Goal: Navigation & Orientation: Find specific page/section

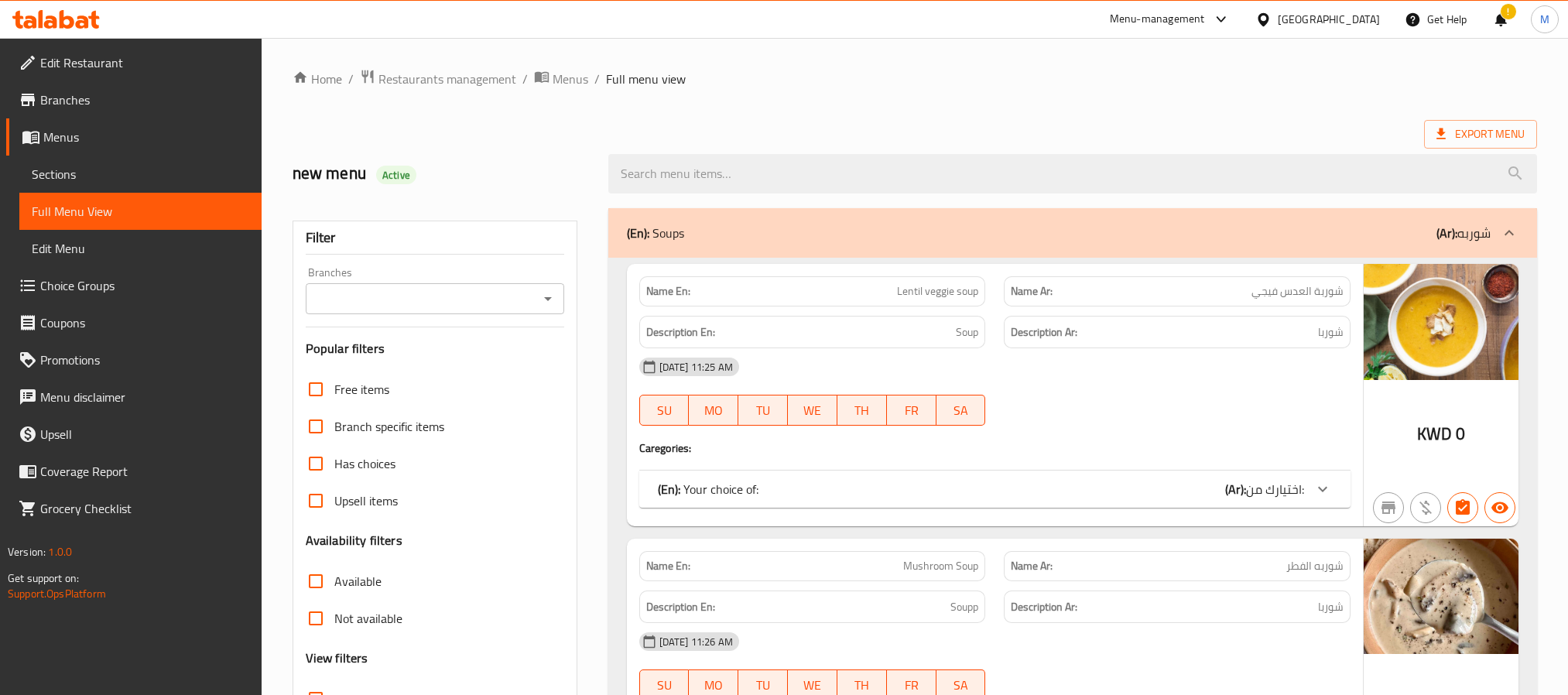
click at [1350, 4] on div "[GEOGRAPHIC_DATA]" at bounding box center [1317, 20] width 149 height 37
click at [1362, 25] on div "[GEOGRAPHIC_DATA]" at bounding box center [1328, 20] width 102 height 17
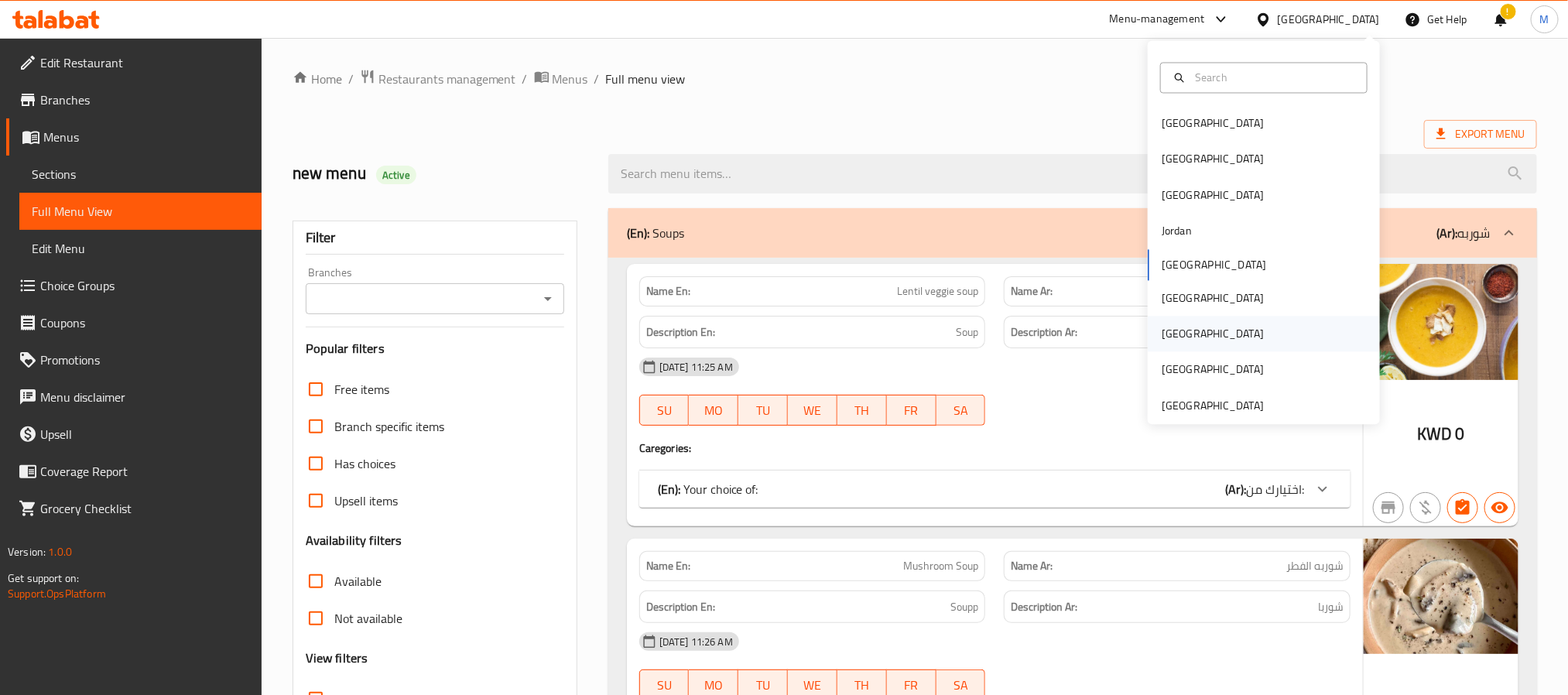
click at [1168, 335] on div "[GEOGRAPHIC_DATA]" at bounding box center [1213, 335] width 102 height 17
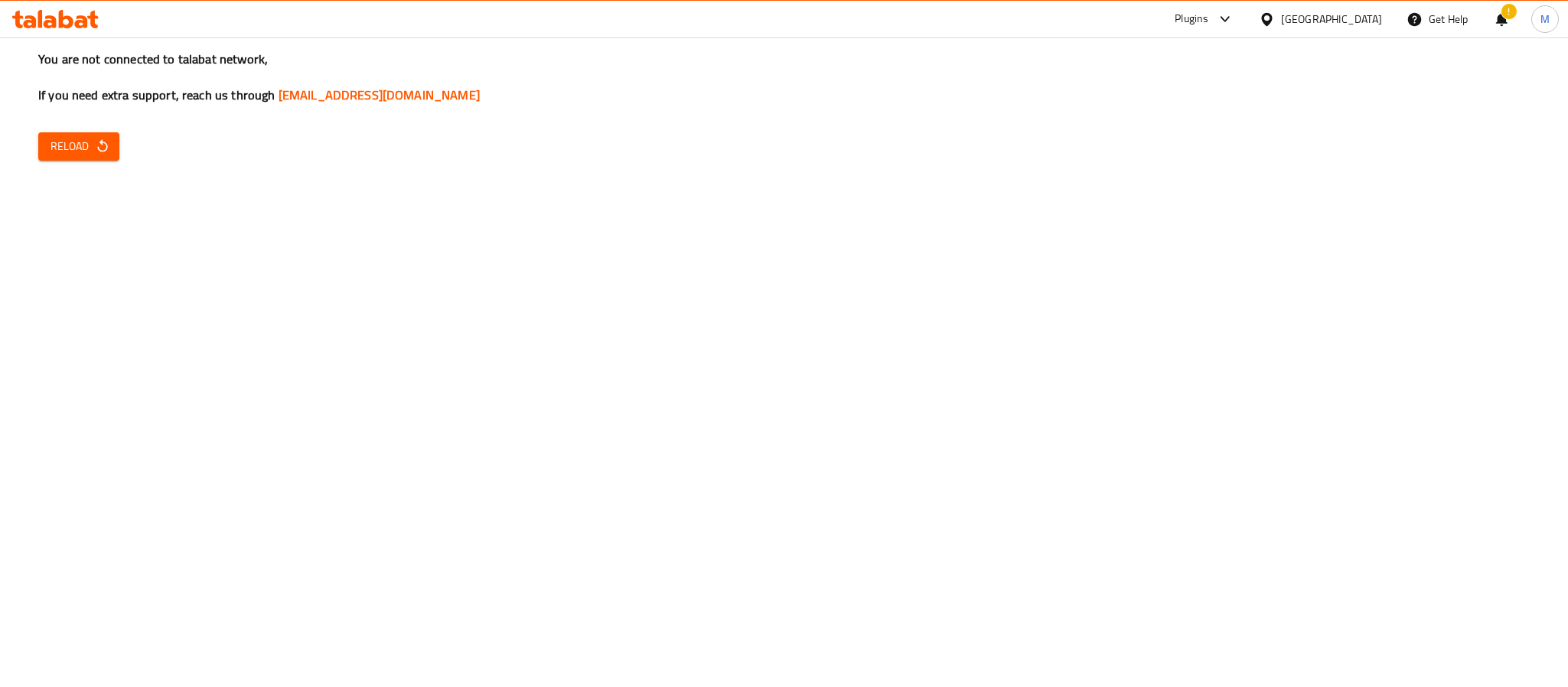
click at [57, 131] on div "You are not connected to talabat network, If you need extra support, reach us t…" at bounding box center [784, 344] width 1568 height 687
click at [70, 148] on span "Reload" at bounding box center [78, 146] width 56 height 19
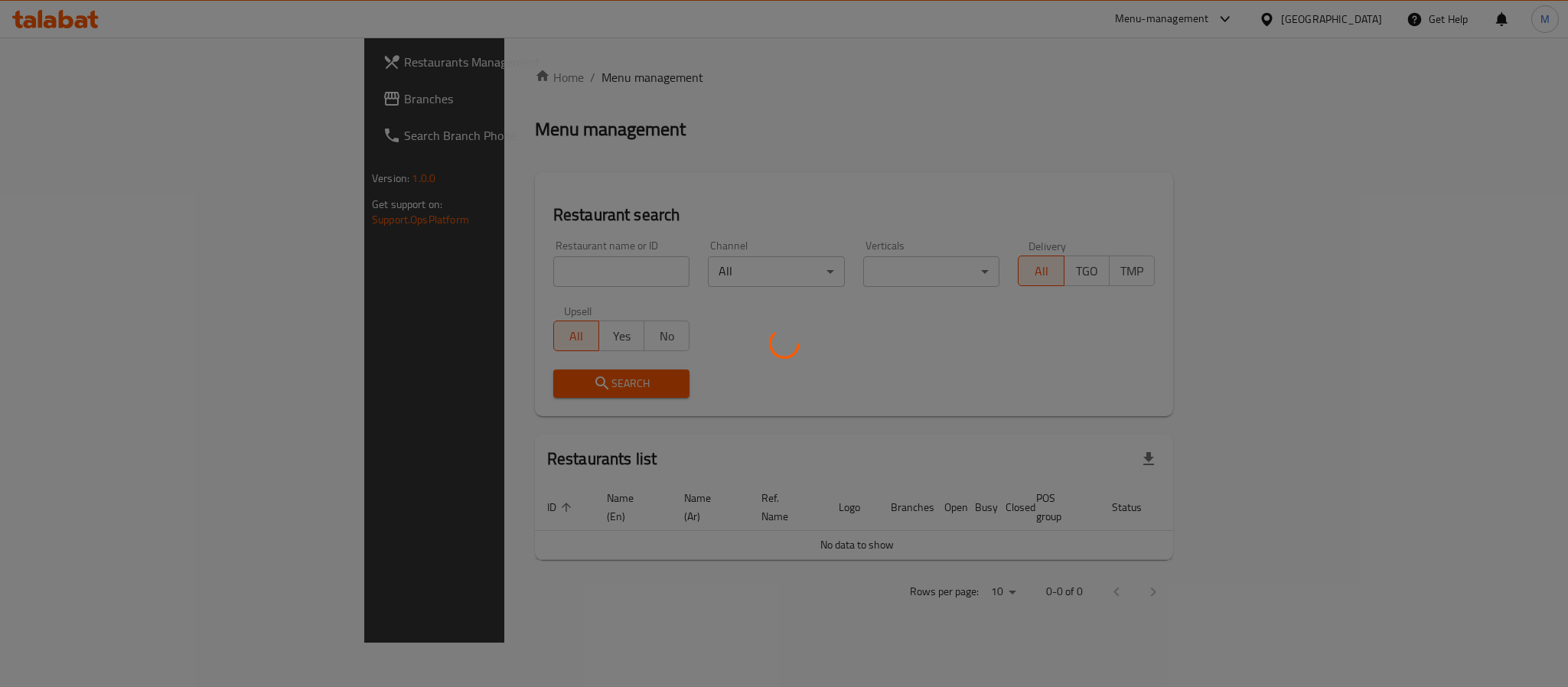
click at [42, 97] on div at bounding box center [784, 344] width 1568 height 687
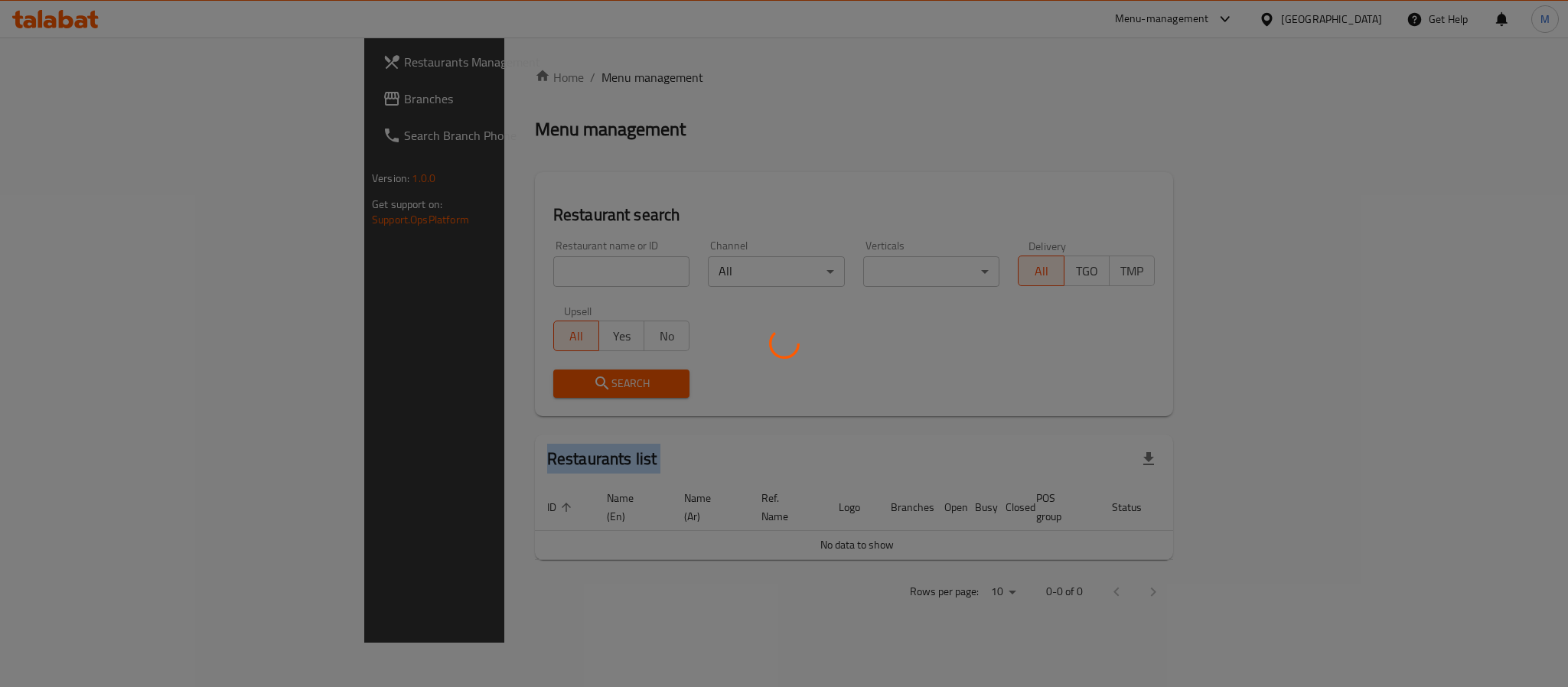
click at [42, 97] on div at bounding box center [784, 344] width 1568 height 687
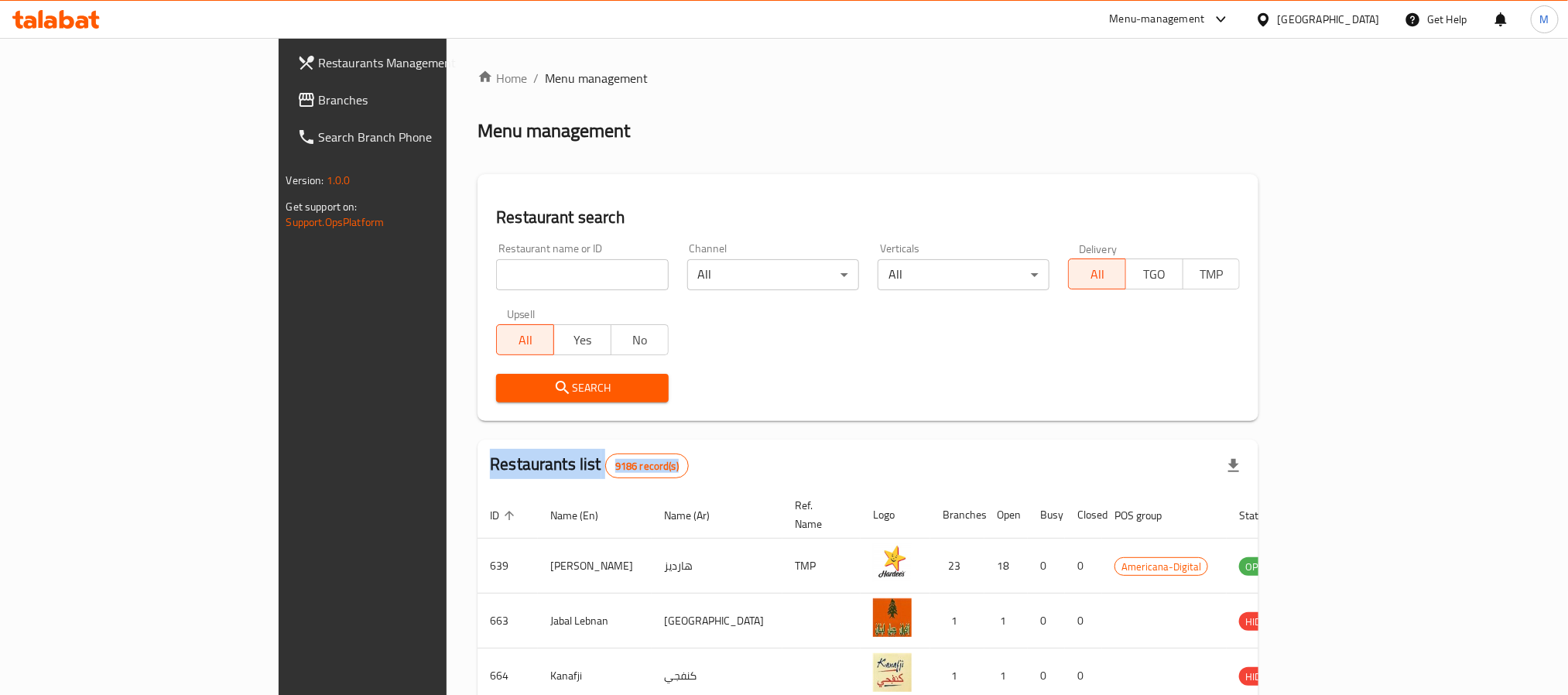
click at [285, 83] on link "Branches" at bounding box center [412, 100] width 256 height 37
